Goal: Find specific page/section: Find specific page/section

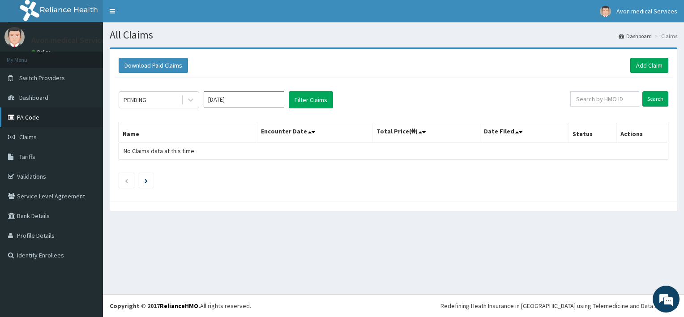
click at [29, 118] on link "PA Code" at bounding box center [51, 117] width 103 height 20
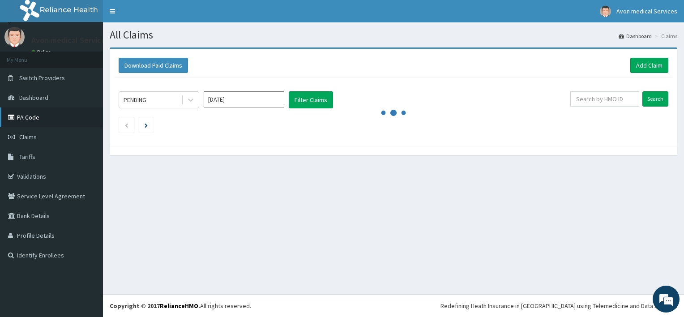
click at [36, 123] on link "PA Code" at bounding box center [51, 117] width 103 height 20
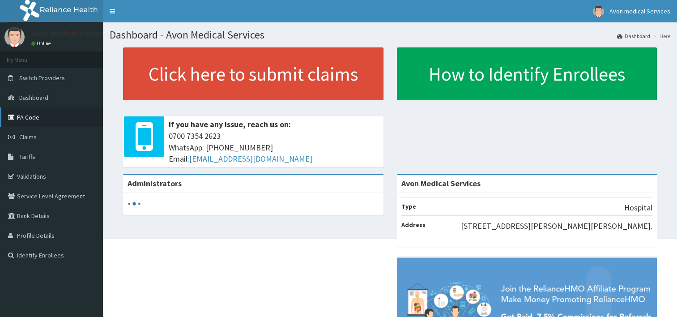
click at [51, 116] on link "PA Code" at bounding box center [51, 117] width 103 height 20
